Goal: Navigation & Orientation: Find specific page/section

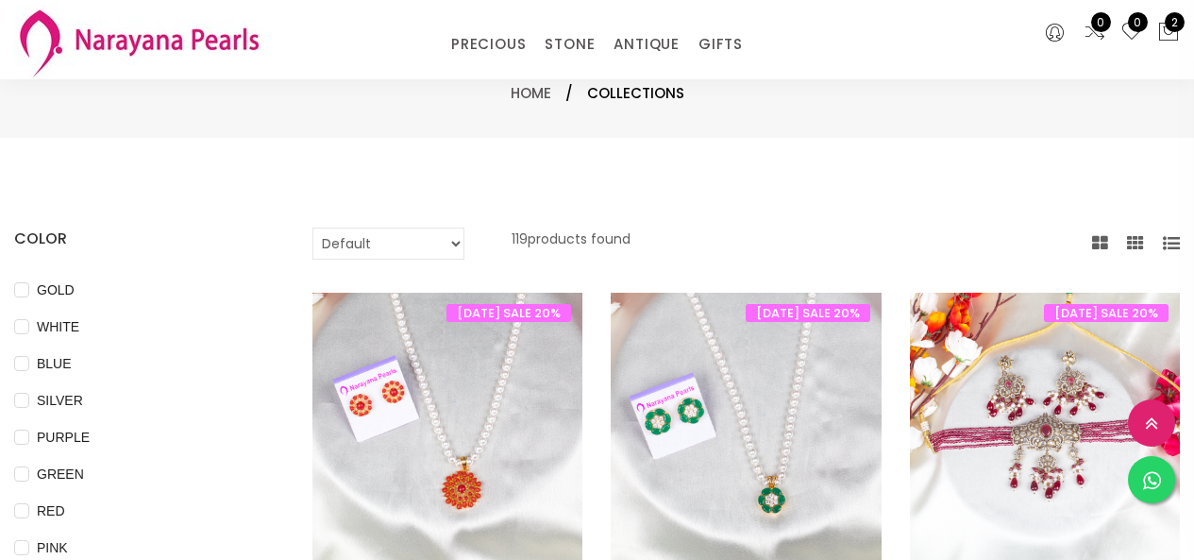
select select "INR"
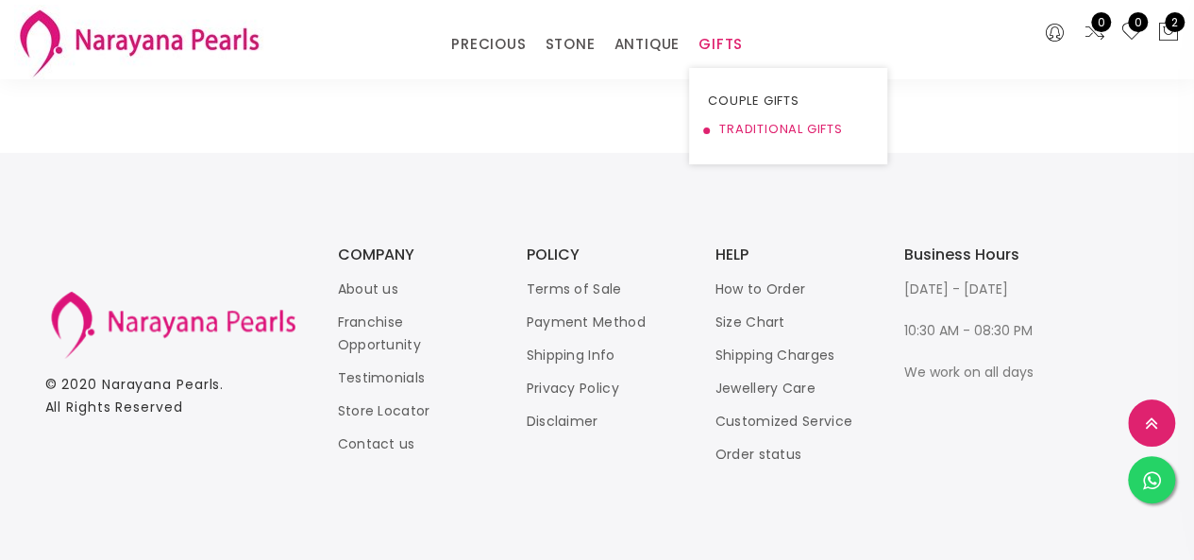
click at [720, 126] on link "TRADITIONAL GIFTS" at bounding box center [788, 129] width 161 height 28
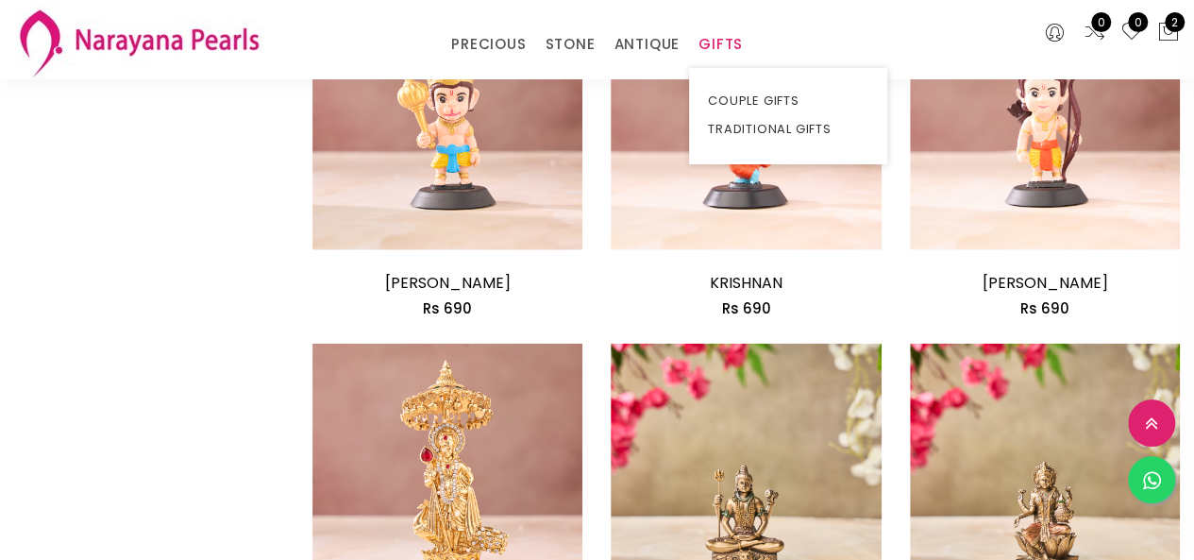
click at [761, 149] on ul "COUPLE GIFTS TRADITIONAL GIFTS" at bounding box center [788, 116] width 198 height 96
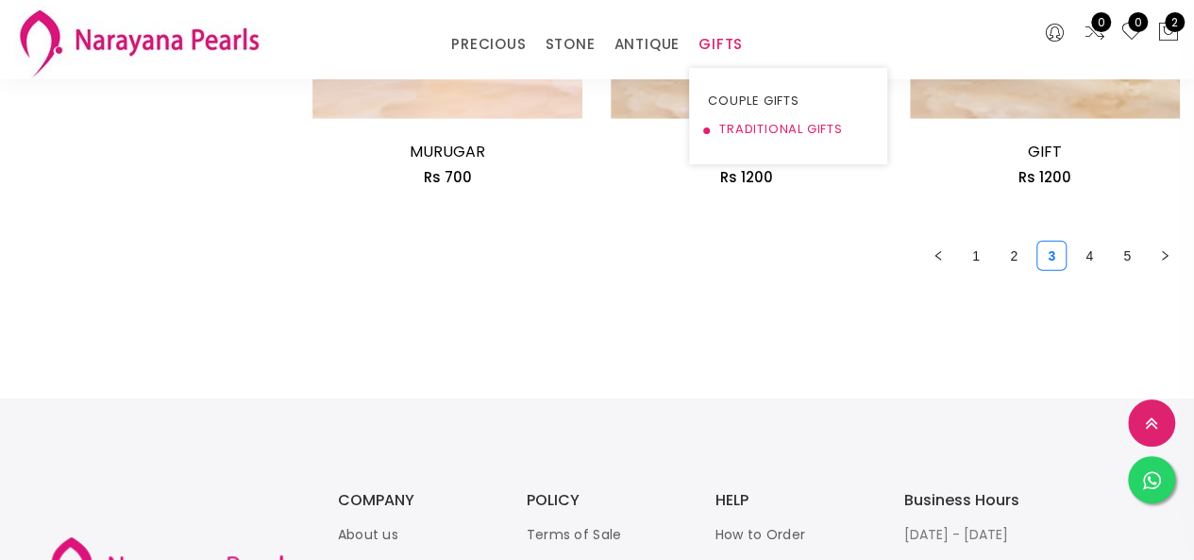
scroll to position [2874, 0]
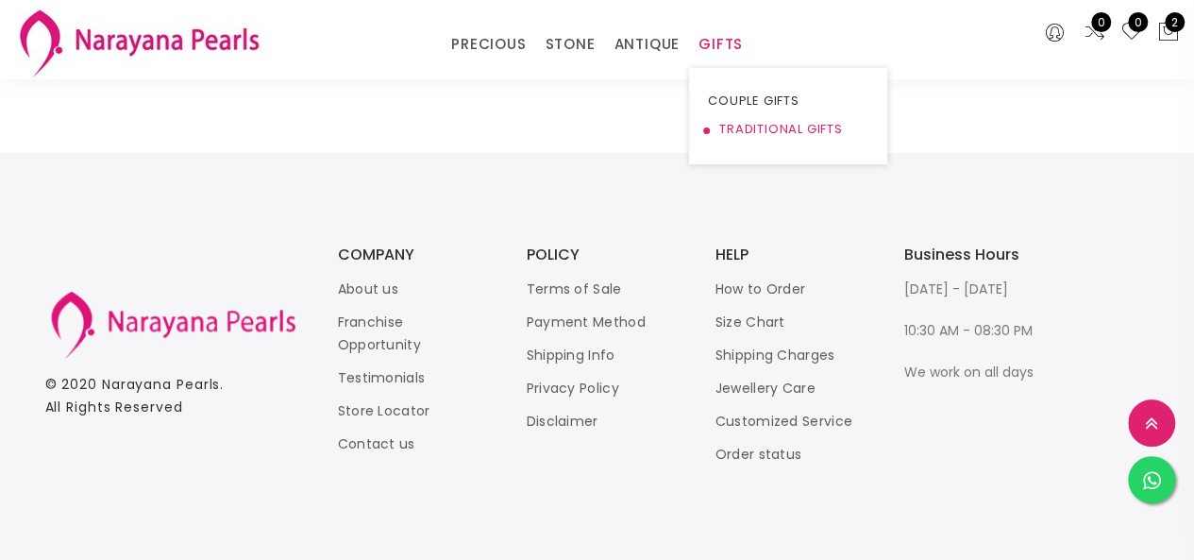
click at [778, 129] on link "TRADITIONAL GIFTS" at bounding box center [788, 129] width 161 height 28
click at [723, 60] on div "PRECIOUS CUSTOM MADE-GEMS PRECIOUS [PERSON_NAME] EARRINGS / JHUMKAS NECKLACE AN…" at bounding box center [597, 39] width 1194 height 79
click at [742, 122] on link "TRADITIONAL GIFTS" at bounding box center [788, 129] width 161 height 28
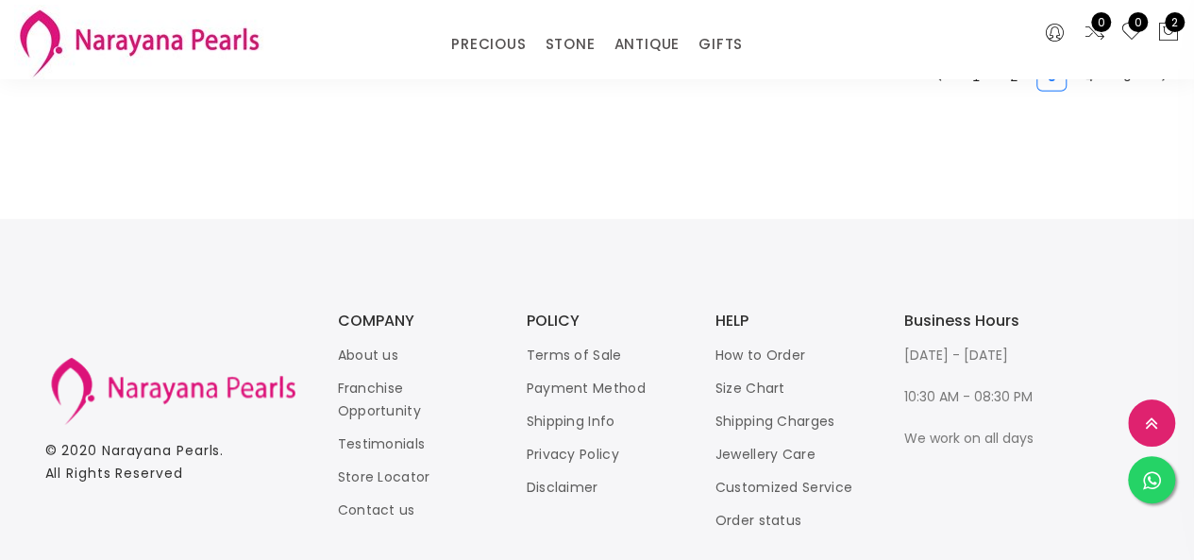
scroll to position [2685, 0]
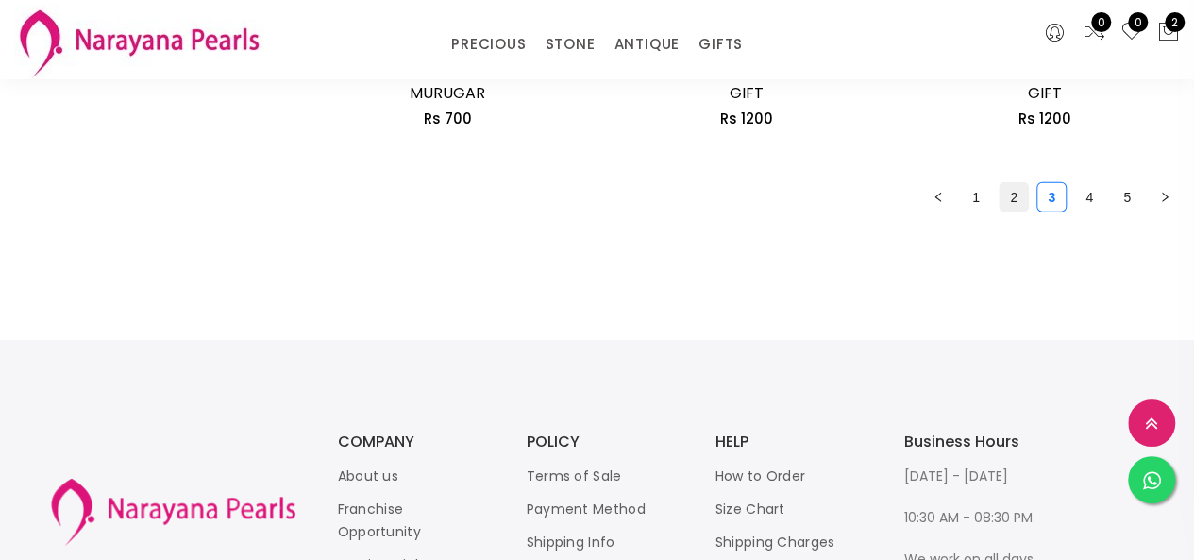
click at [1014, 197] on link "2" at bounding box center [1014, 197] width 28 height 28
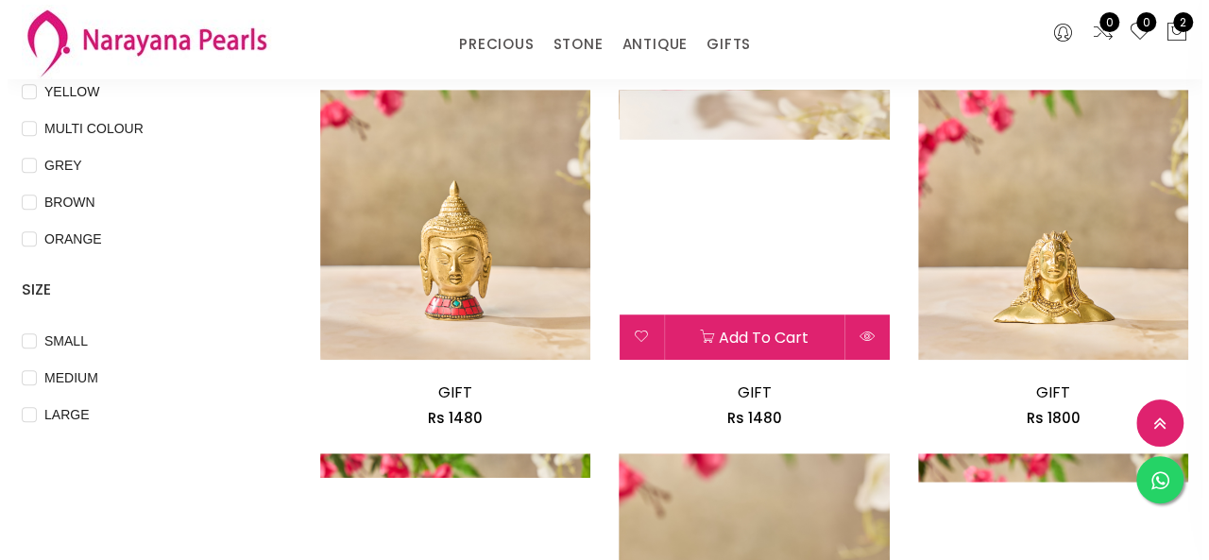
scroll to position [944, 0]
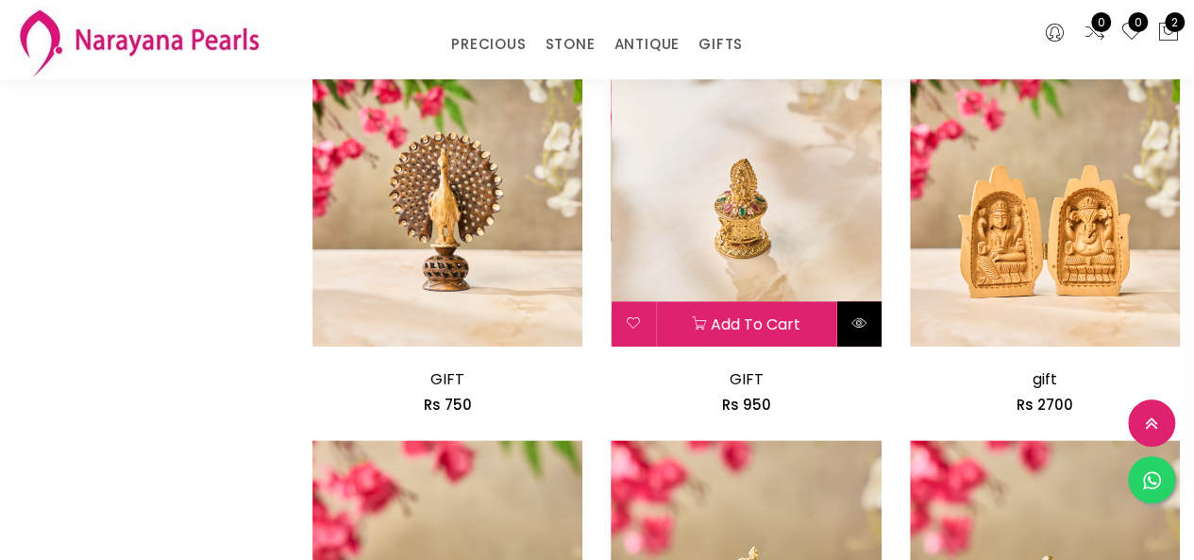
click at [852, 325] on icon at bounding box center [859, 322] width 15 height 15
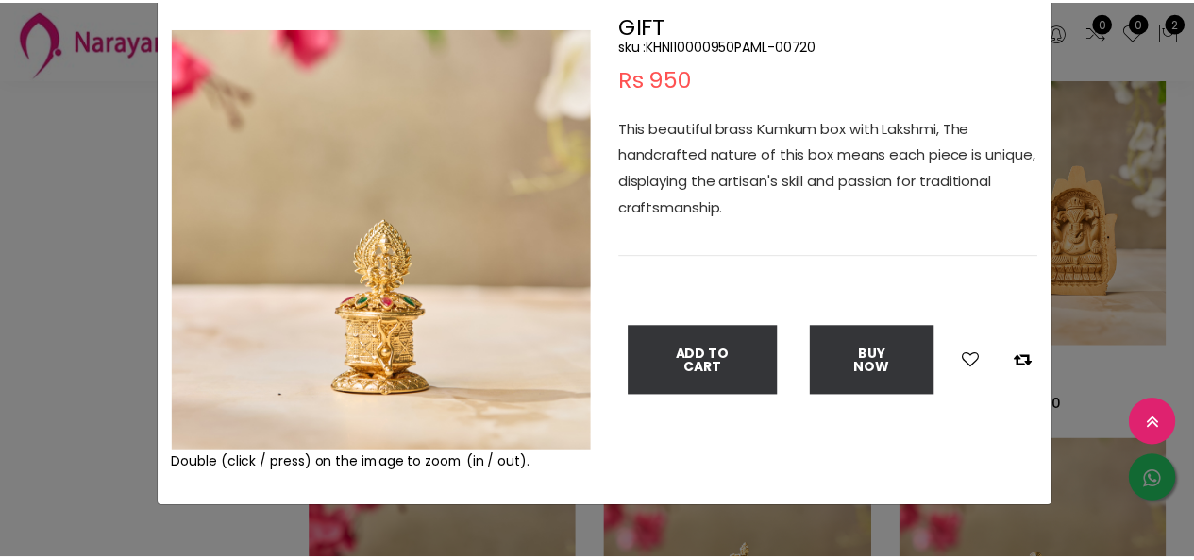
scroll to position [140, 0]
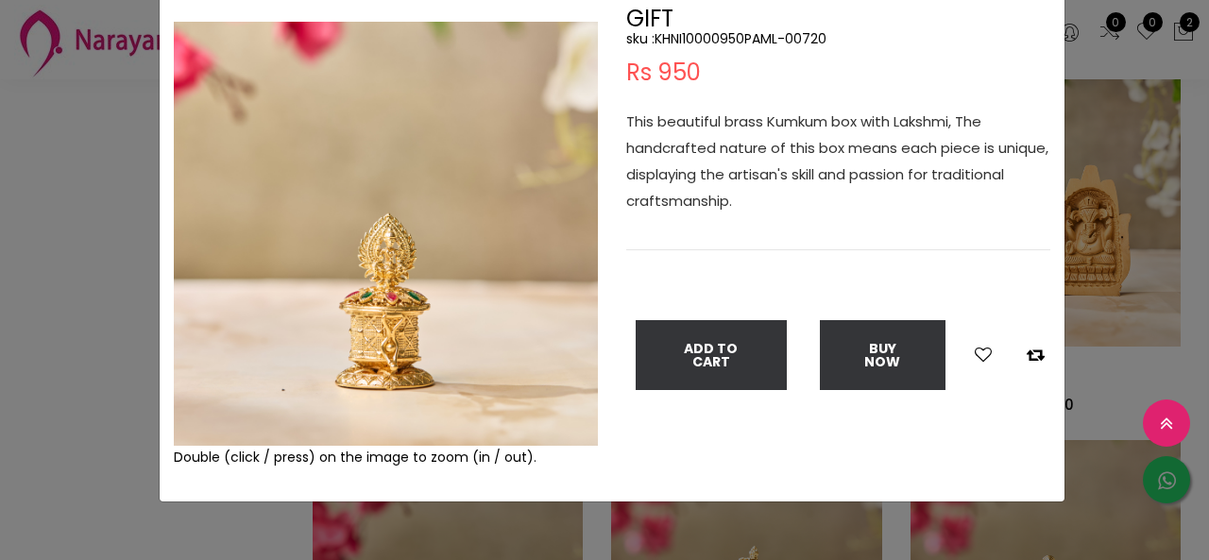
click at [47, 398] on div "× Close Double (click / press) on the image to zoom (in / out). GIFT sku : KHNI…" at bounding box center [604, 280] width 1209 height 560
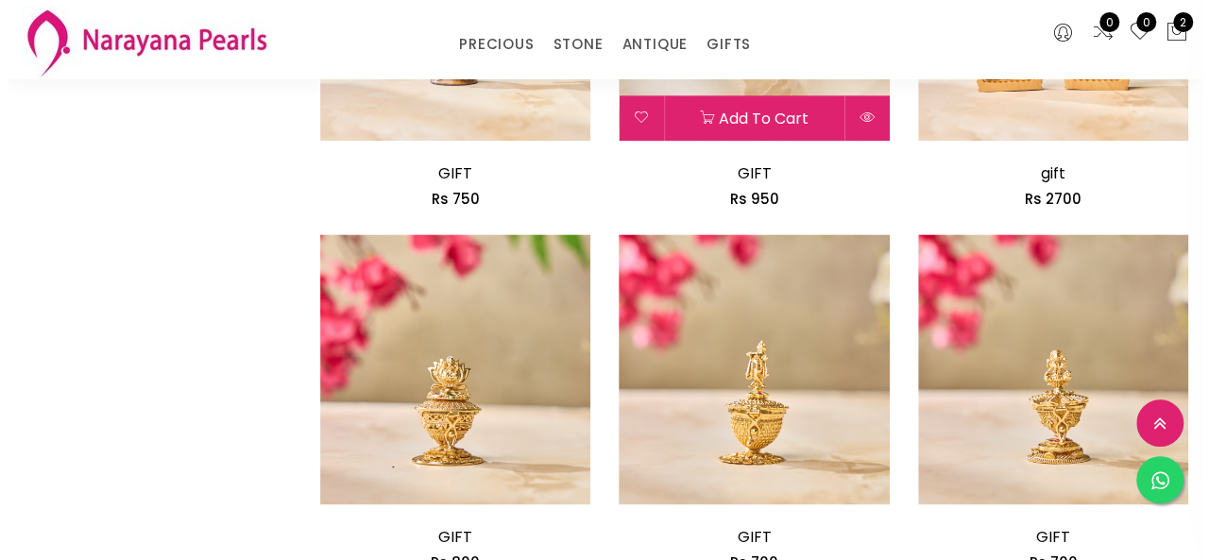
scroll to position [1322, 0]
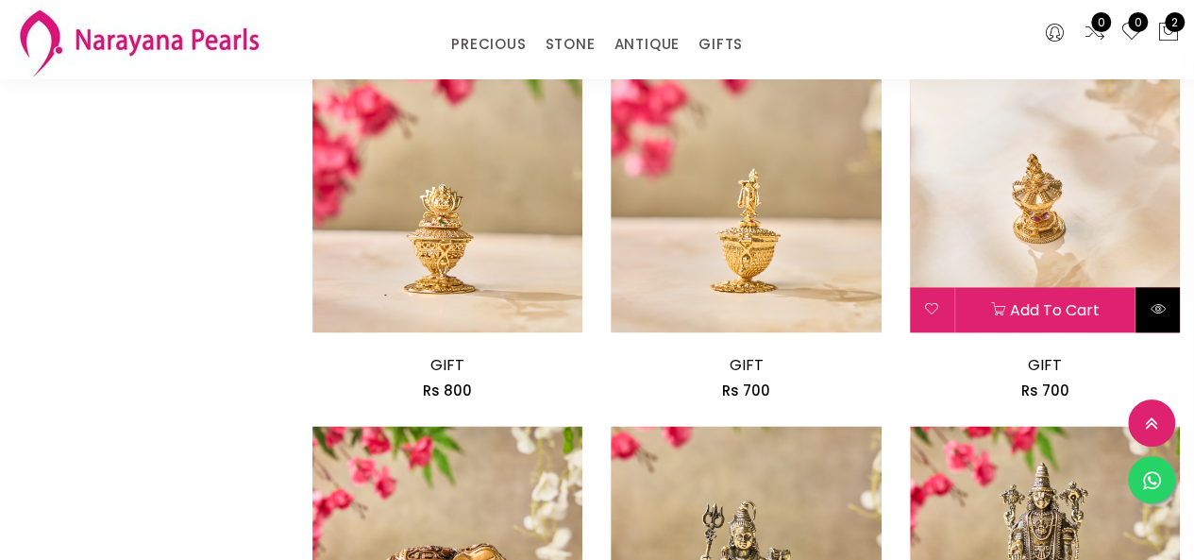
click at [1160, 306] on icon at bounding box center [1157, 308] width 15 height 15
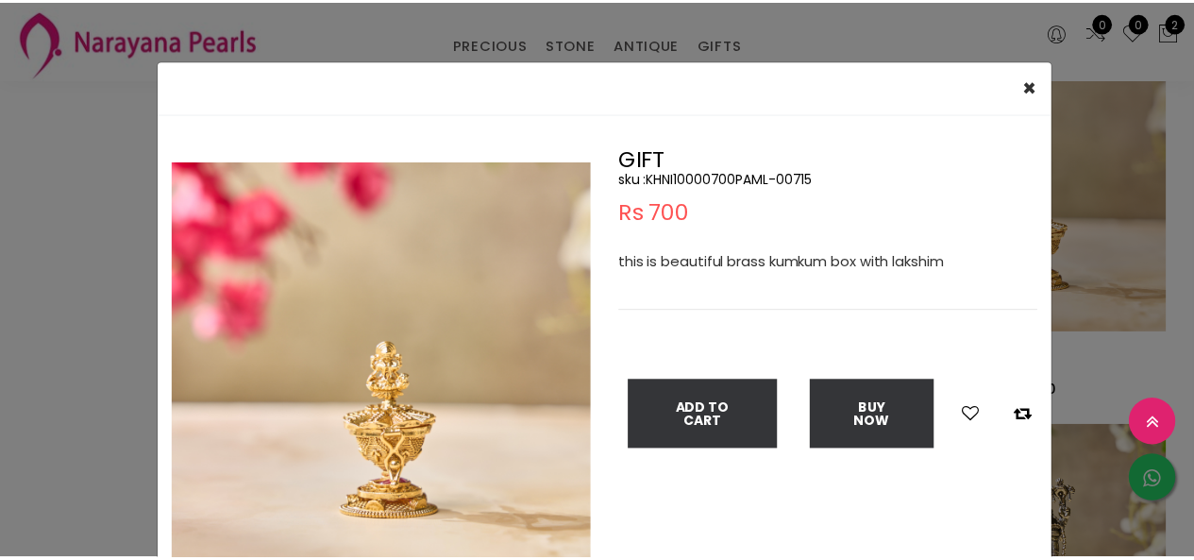
scroll to position [94, 0]
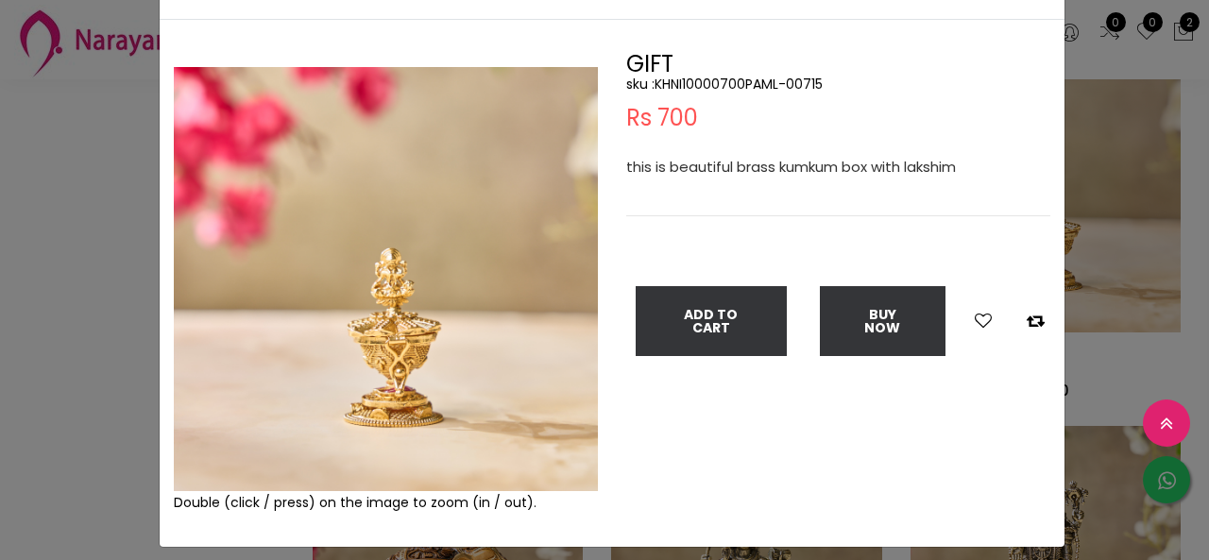
click at [65, 254] on div "× Close Double (click / press) on the image to zoom (in / out). GIFT sku : KHNI…" at bounding box center [604, 280] width 1209 height 560
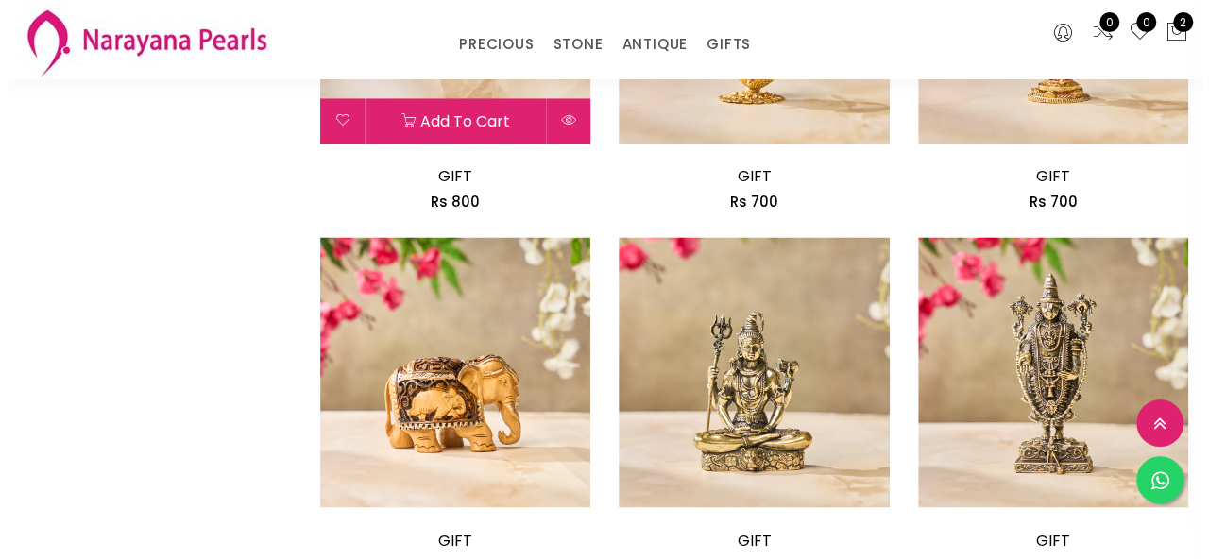
scroll to position [1416, 0]
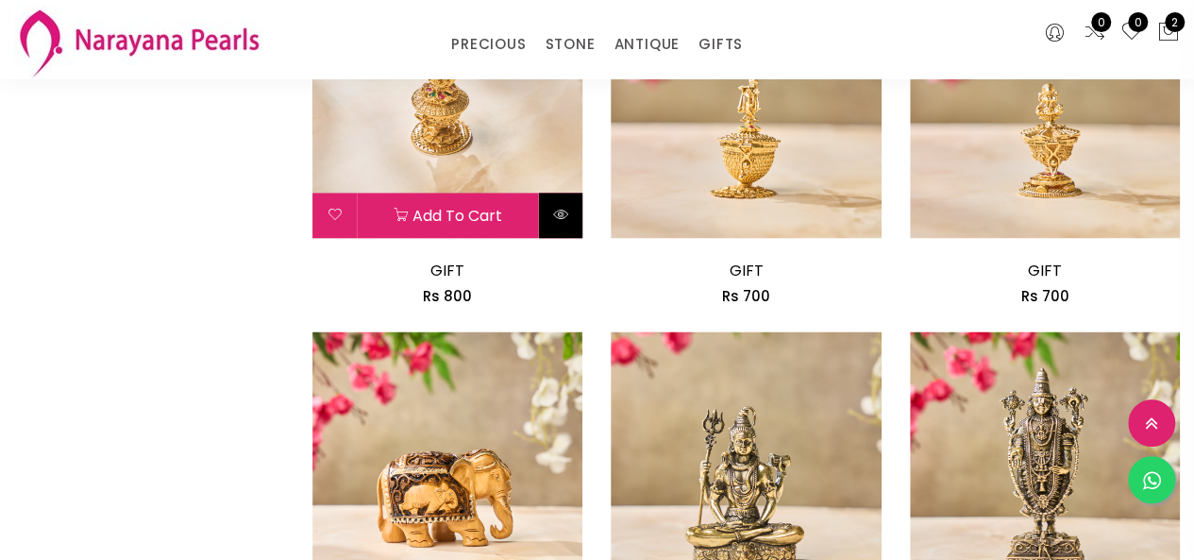
click at [550, 213] on button at bounding box center [560, 215] width 44 height 45
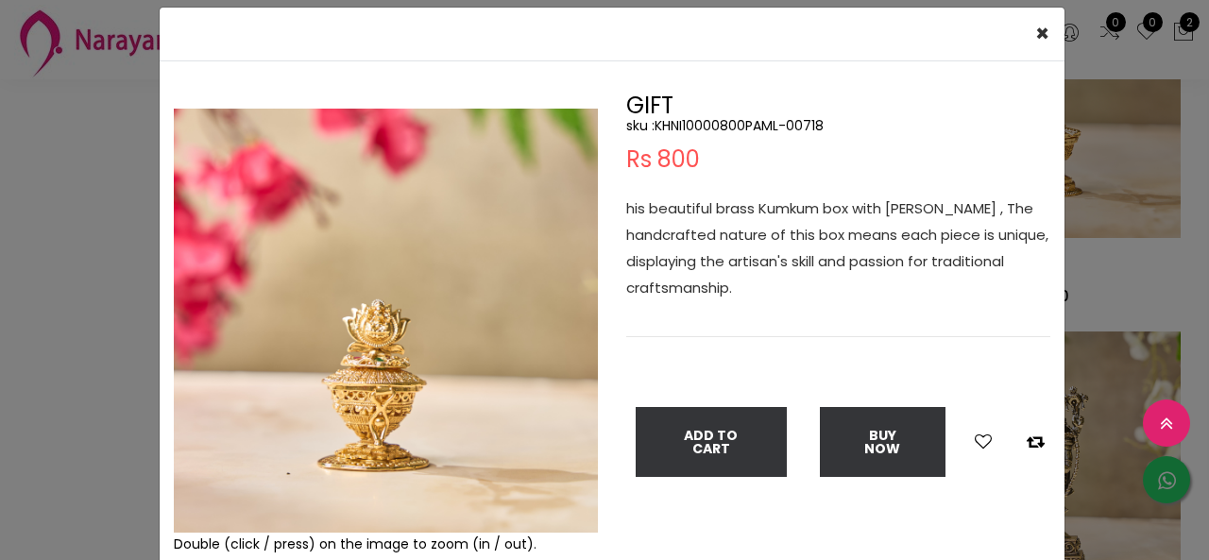
scroll to position [94, 0]
